Goal: Register for event/course

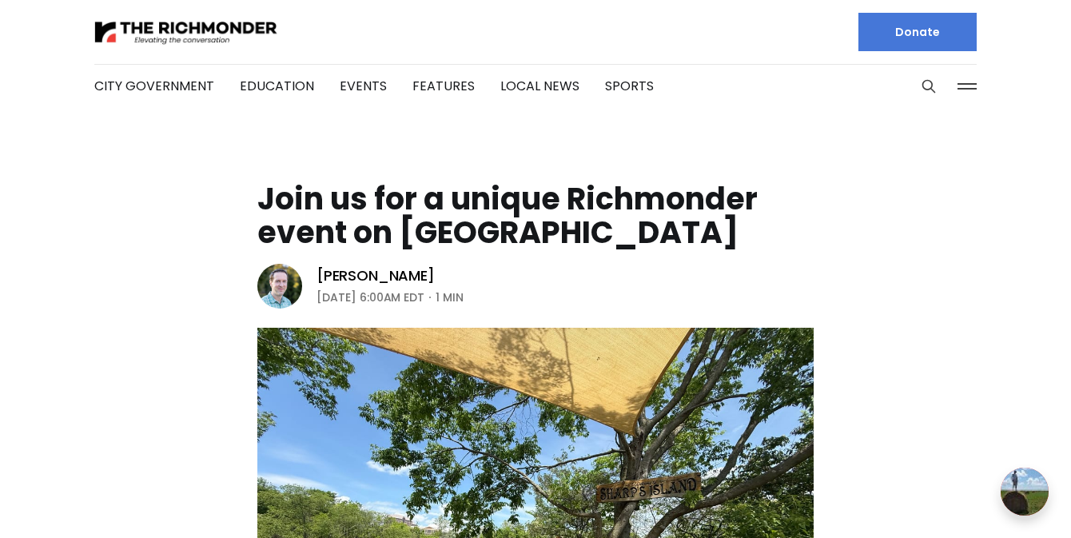
click at [437, 193] on h1 "Join us for a unique Richmonder event on [GEOGRAPHIC_DATA]" at bounding box center [535, 215] width 556 height 67
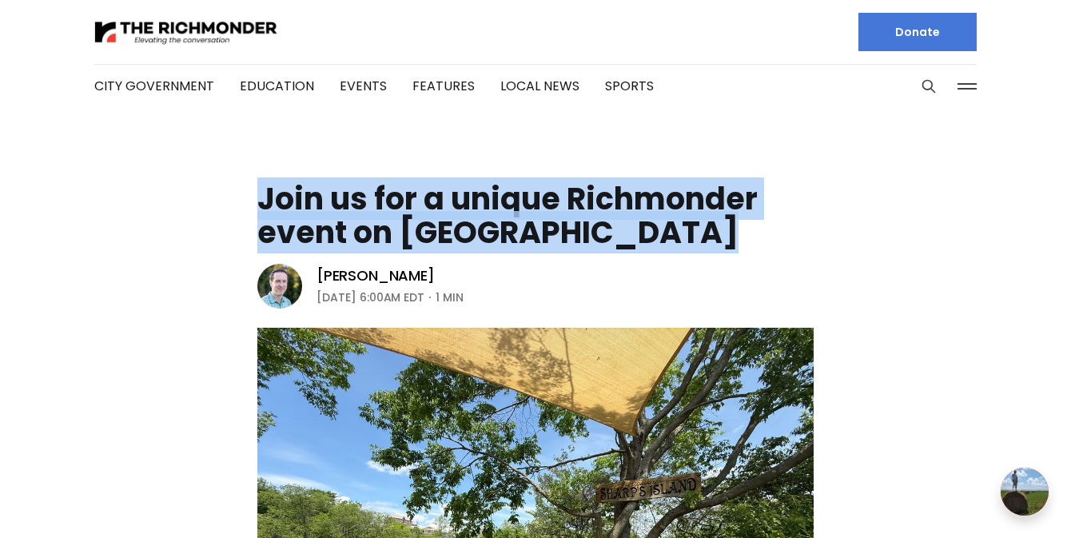
click at [437, 193] on h1 "Join us for a unique Richmonder event on [GEOGRAPHIC_DATA]" at bounding box center [535, 215] width 556 height 67
copy header "Join us for a unique Richmonder event on [GEOGRAPHIC_DATA]"
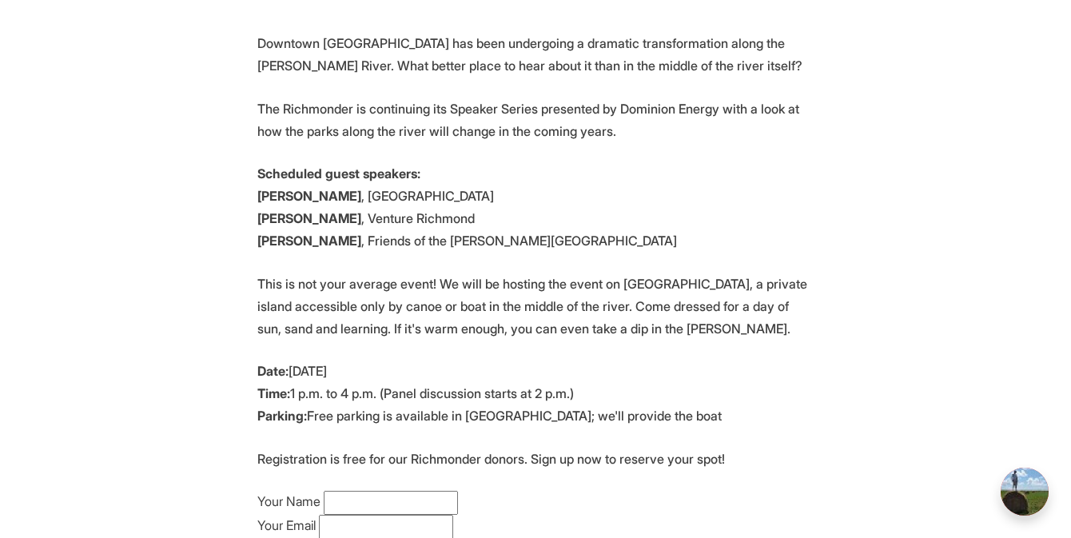
scroll to position [728, 0]
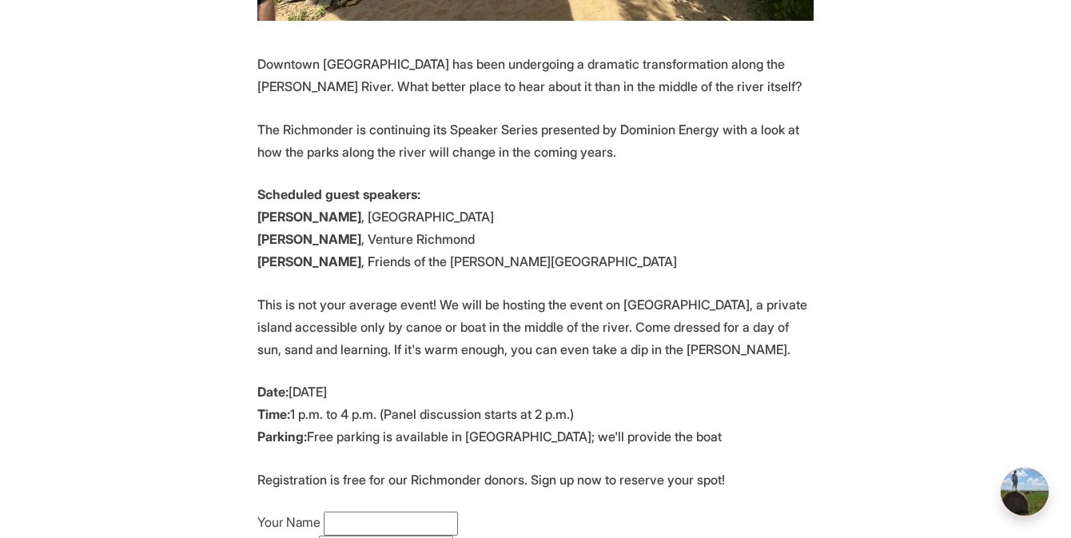
scroll to position [1026, 0]
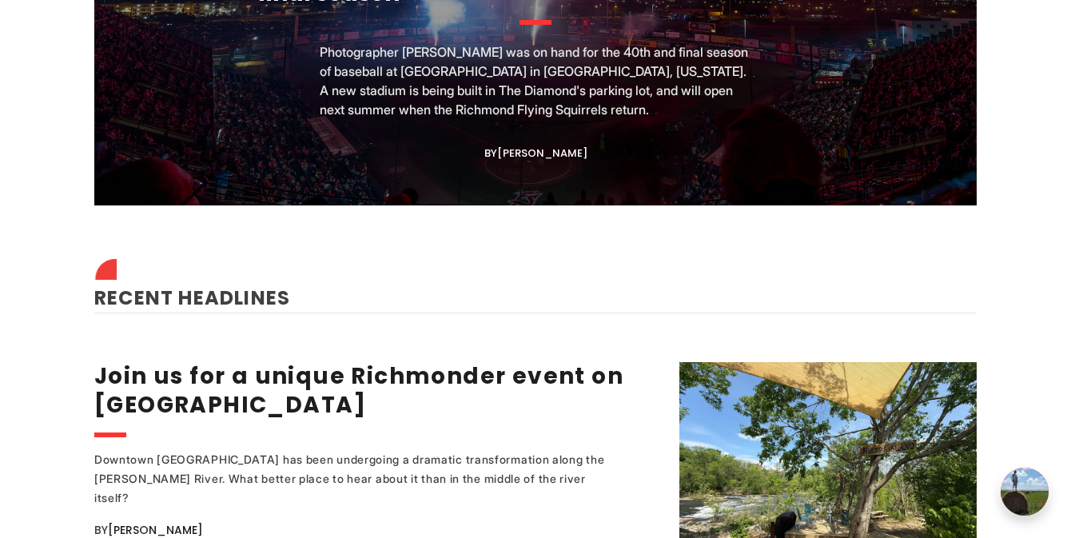
scroll to position [1816, 0]
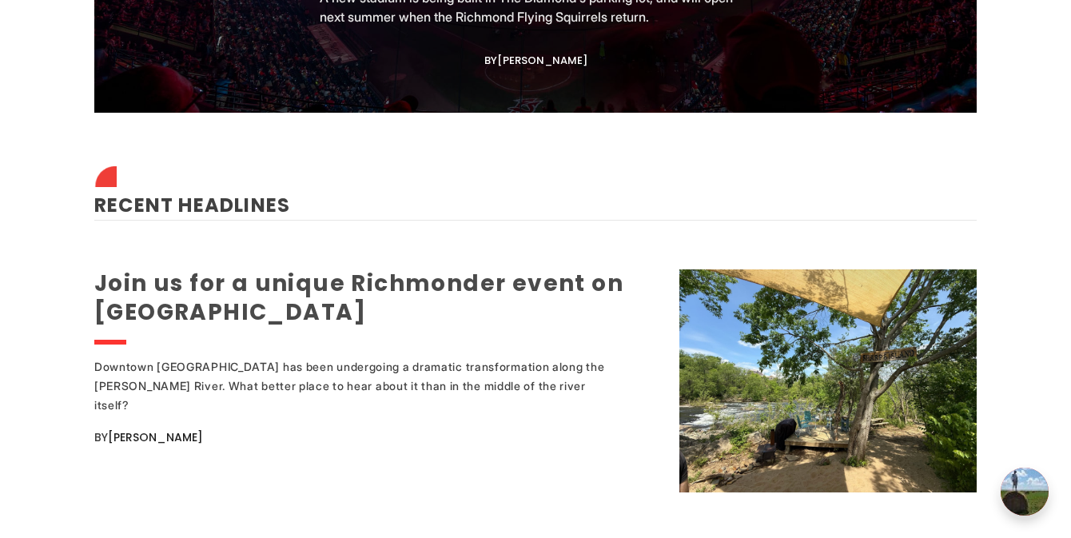
click at [193, 273] on link "Join us for a unique Richmonder event on [GEOGRAPHIC_DATA]" at bounding box center [358, 298] width 529 height 60
